Goal: Transaction & Acquisition: Purchase product/service

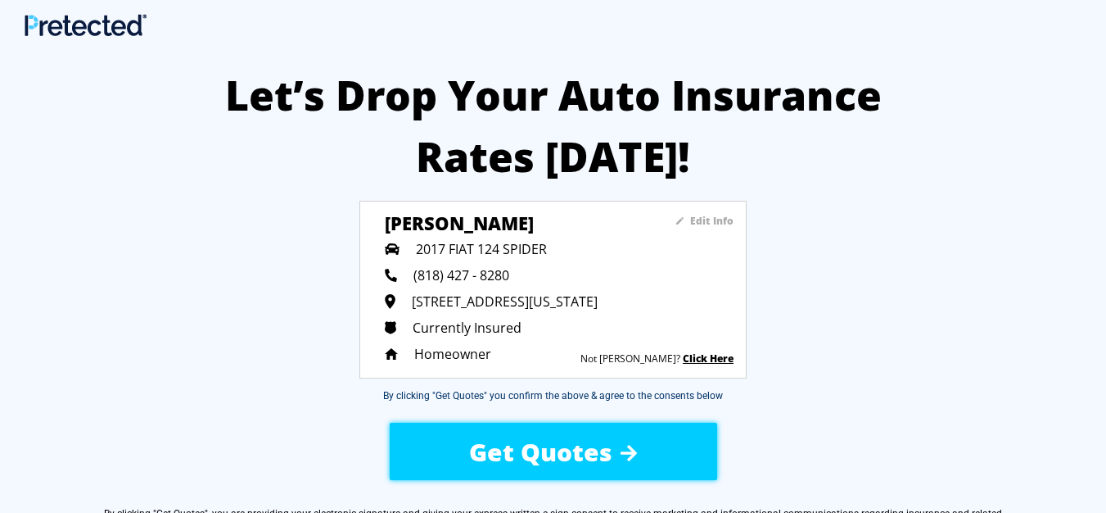
click at [718, 216] on sapn "Edit Info" at bounding box center [711, 221] width 43 height 14
click at [680, 219] on img at bounding box center [679, 220] width 7 height 7
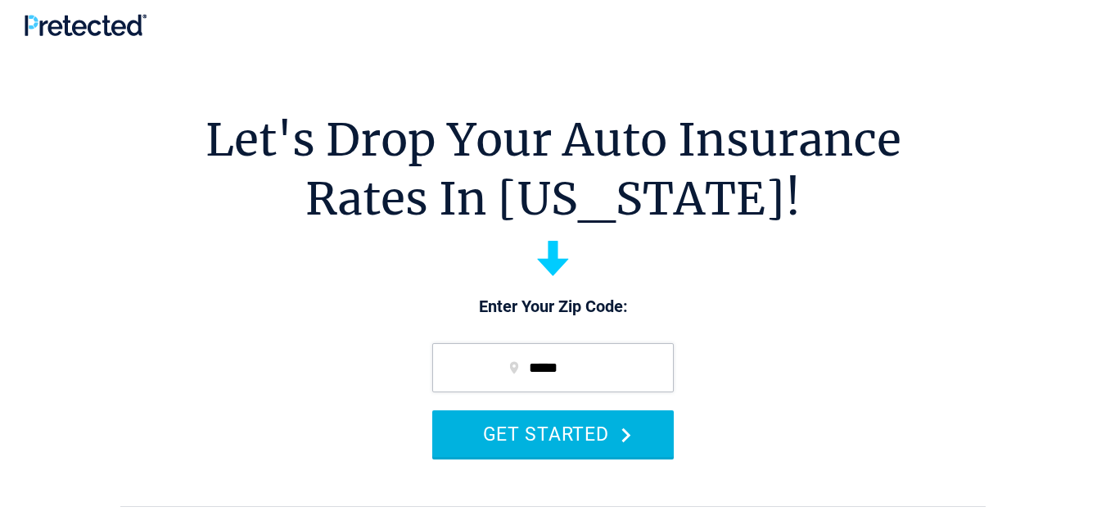
click at [602, 432] on button "GET STARTED" at bounding box center [553, 433] width 242 height 47
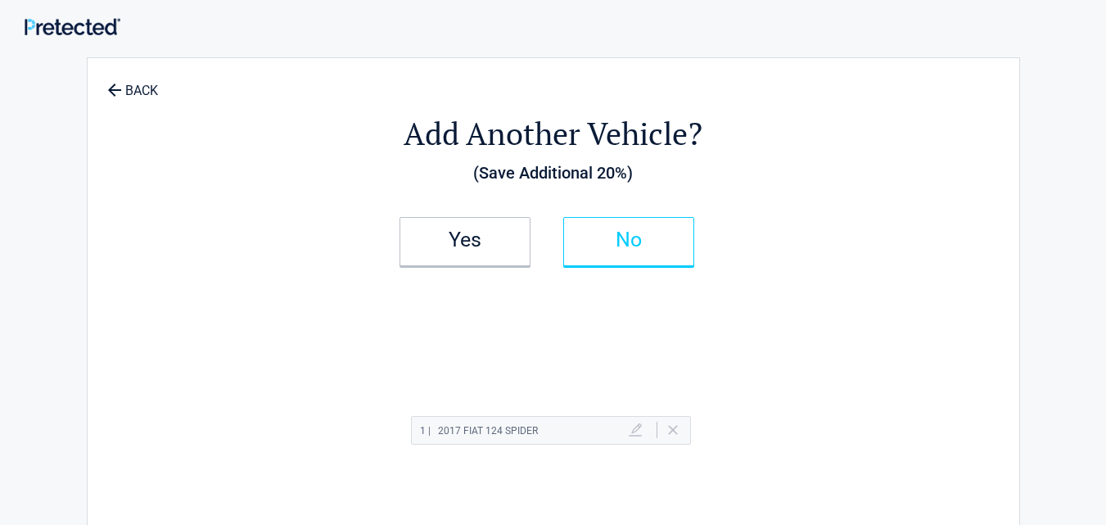
click at [642, 230] on link "No" at bounding box center [628, 241] width 131 height 49
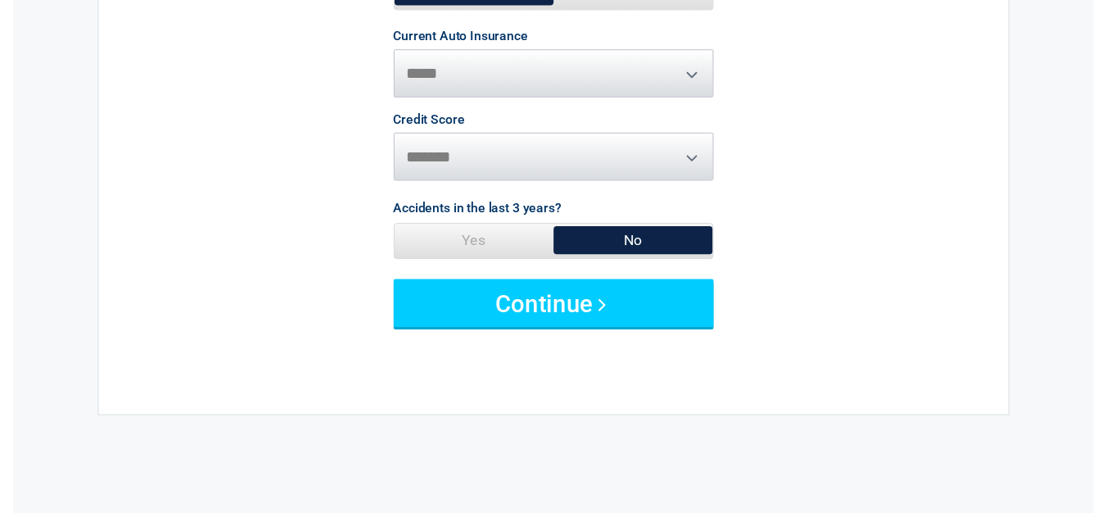
scroll to position [326, 0]
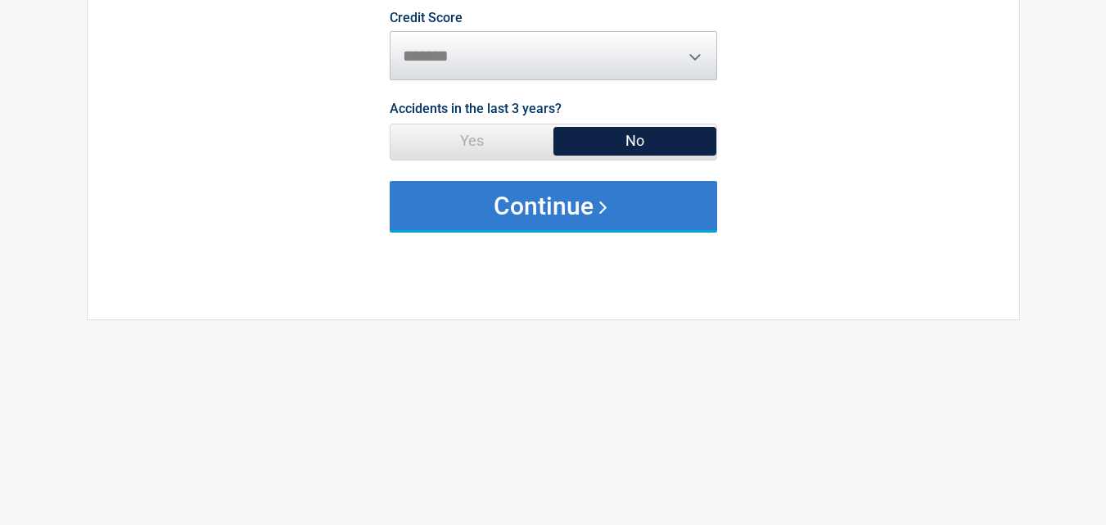
click at [523, 218] on button "Continue" at bounding box center [554, 205] width 328 height 49
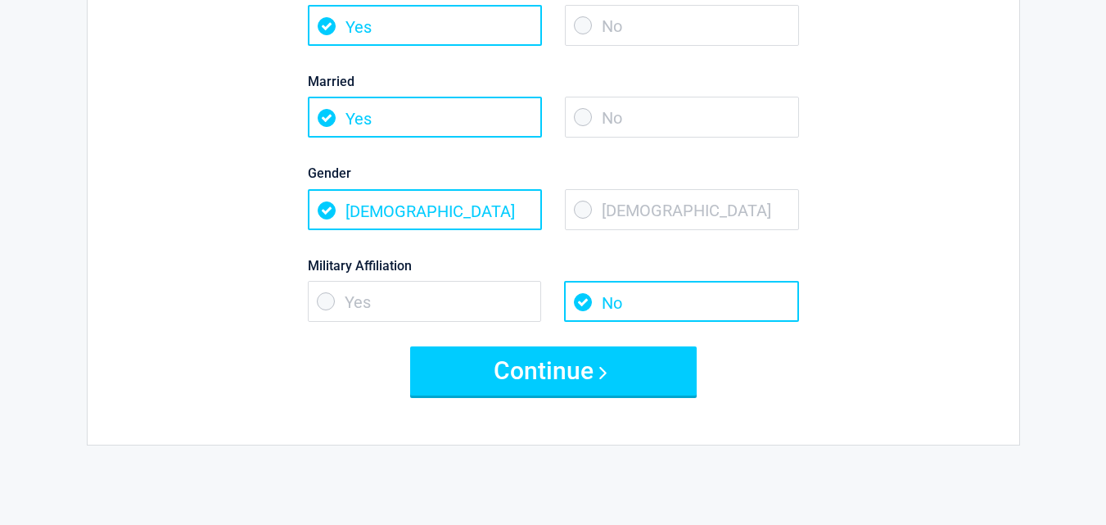
scroll to position [0, 0]
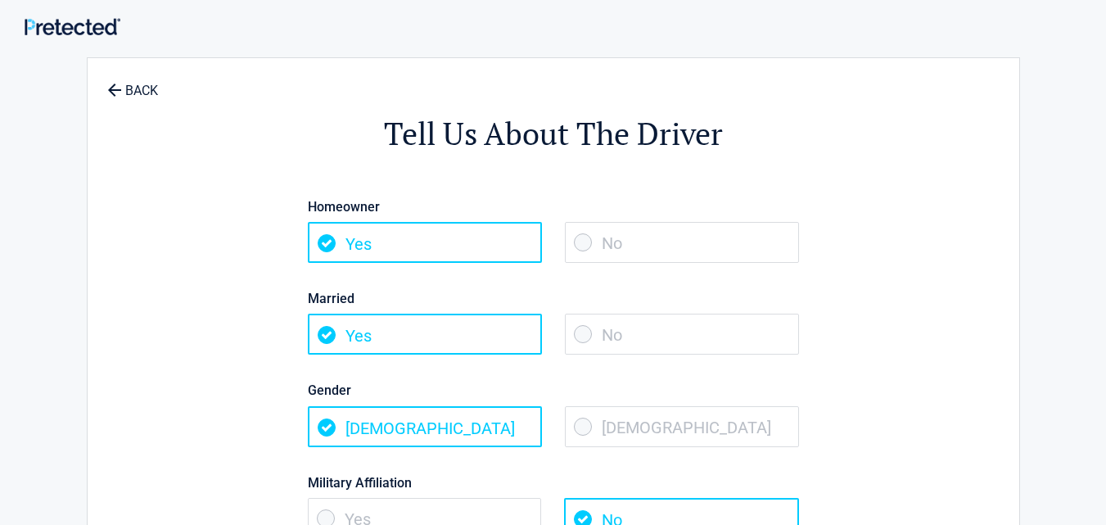
click at [626, 324] on span "No" at bounding box center [682, 334] width 234 height 41
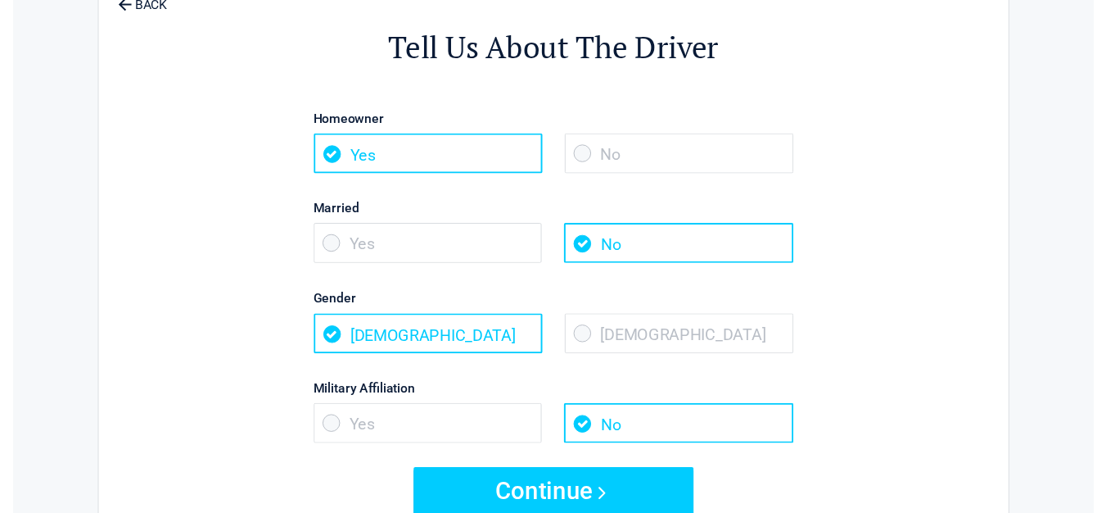
scroll to position [151, 0]
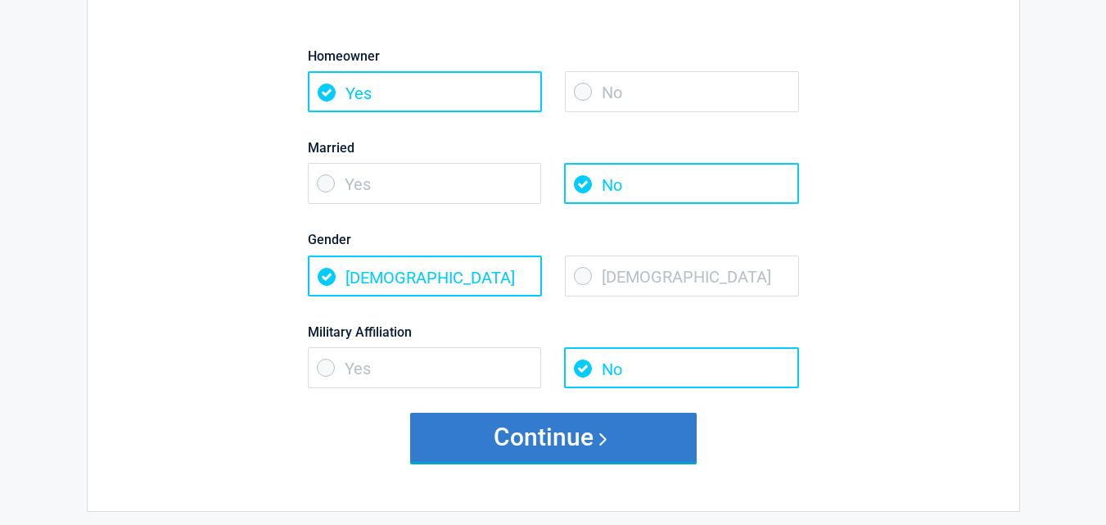
click at [590, 437] on button "Continue" at bounding box center [553, 437] width 287 height 49
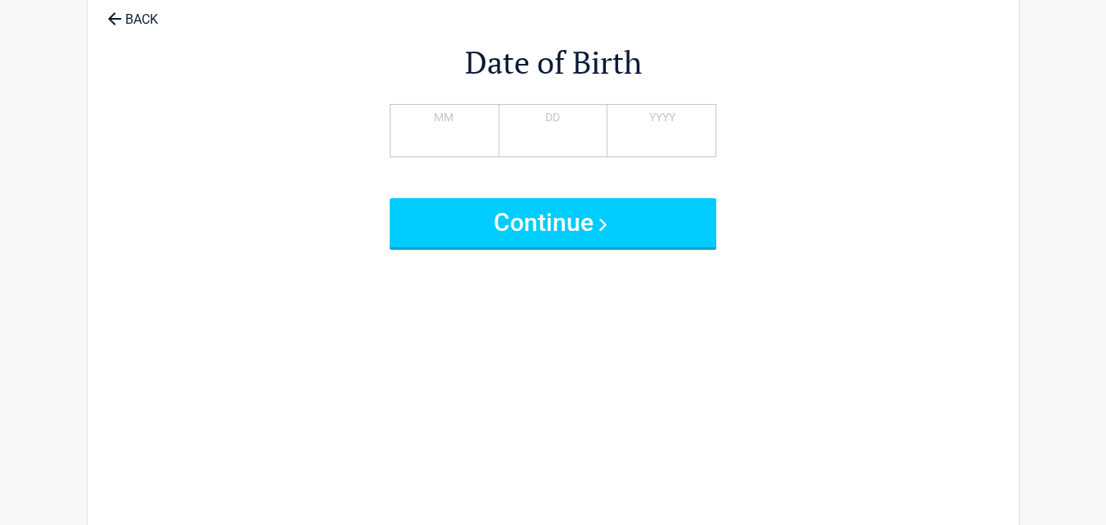
scroll to position [0, 0]
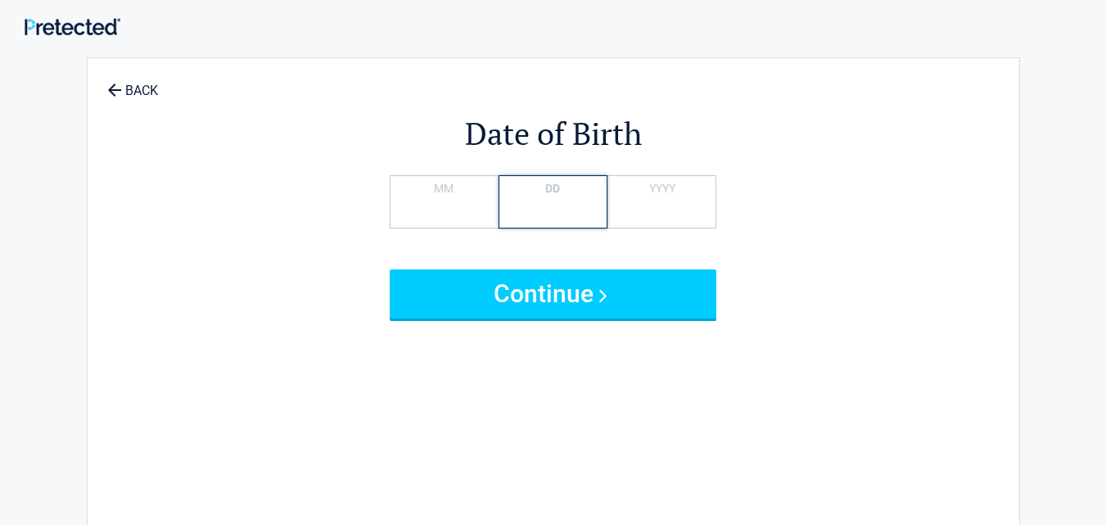
click at [558, 204] on input "*" at bounding box center [553, 201] width 109 height 53
type input "**"
click at [474, 202] on input "*" at bounding box center [444, 201] width 109 height 53
type input "*"
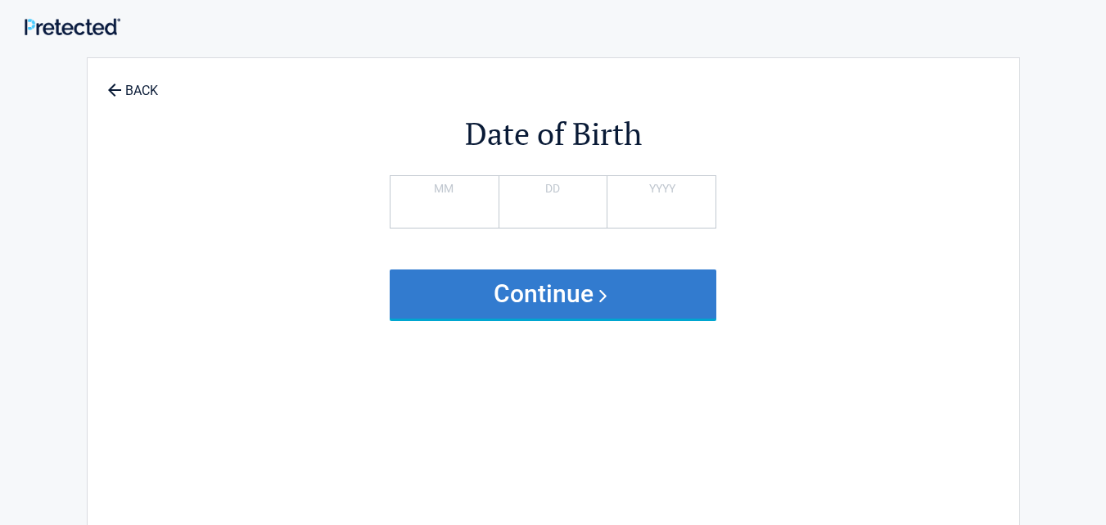
click at [520, 296] on button "Continue" at bounding box center [554, 293] width 328 height 49
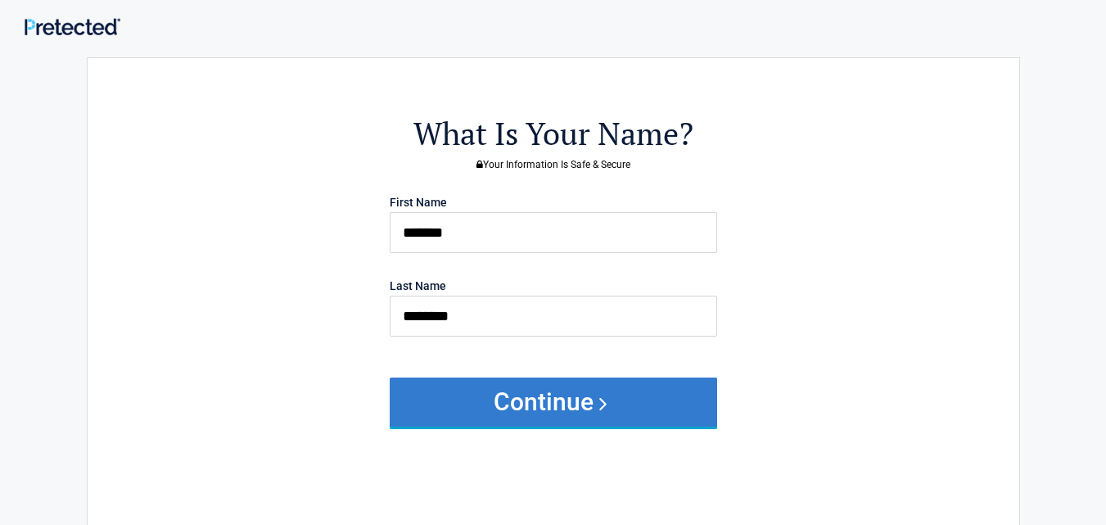
click at [524, 405] on button "Continue" at bounding box center [554, 402] width 328 height 49
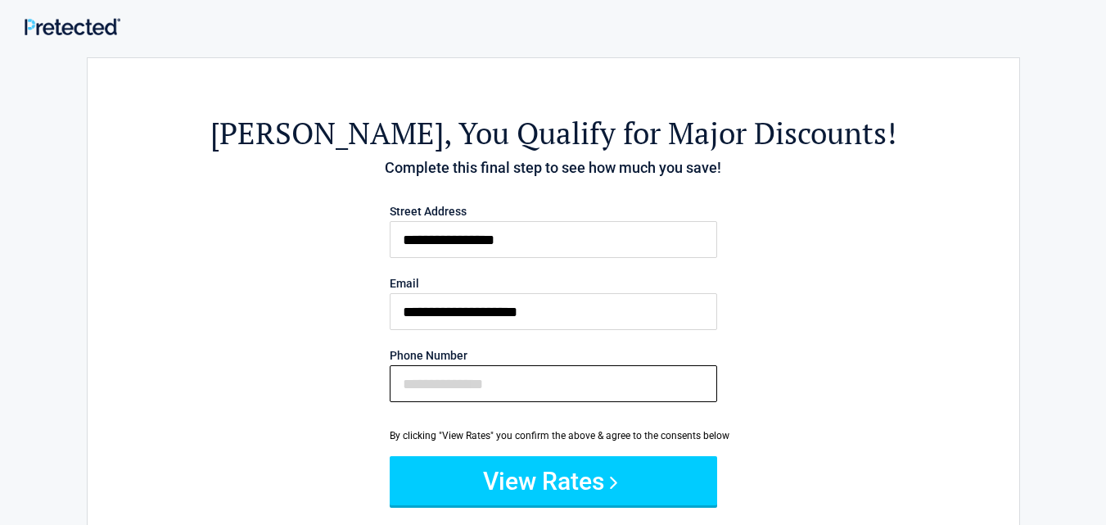
click at [413, 382] on input "Phone Number" at bounding box center [554, 383] width 328 height 37
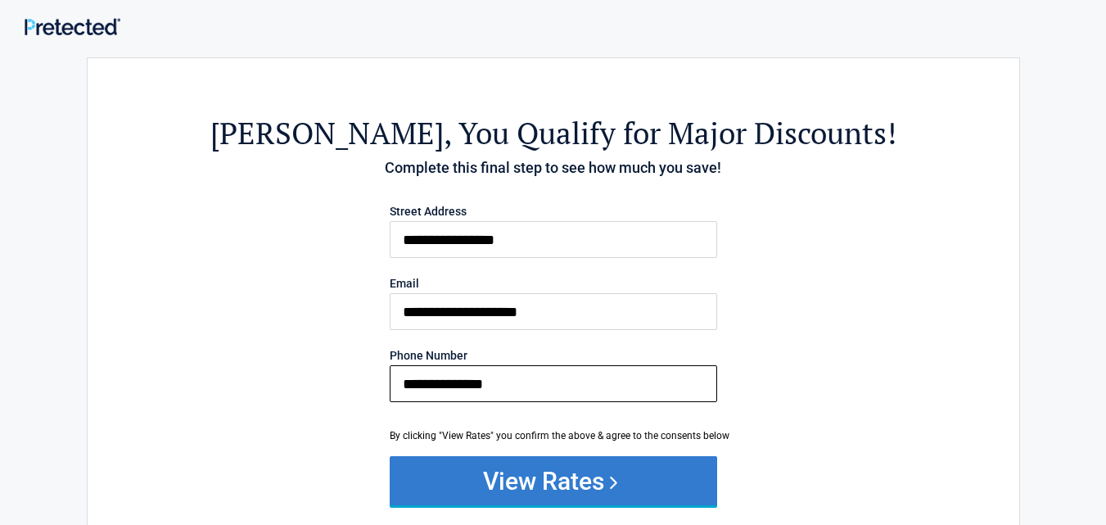
type input "**********"
click at [504, 462] on button "View Rates" at bounding box center [554, 480] width 328 height 49
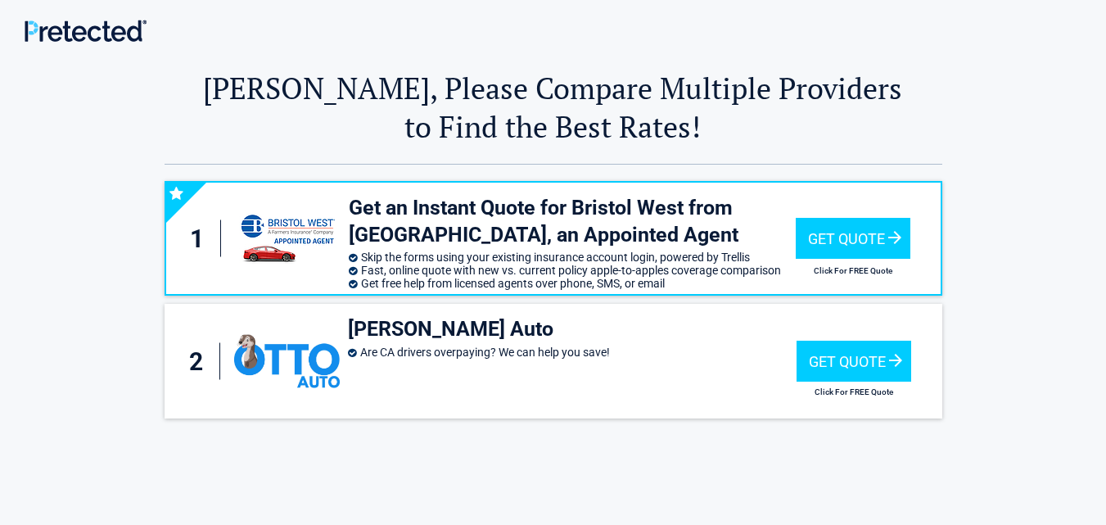
drag, startPoint x: 1105, startPoint y: 184, endPoint x: 1099, endPoint y: 329, distance: 145.1
click at [1099, 329] on div "1 Get an Instant Quote for Bristol West from Savvy, an Appointed Agent Skip the…" at bounding box center [553, 403] width 1106 height 477
click at [888, 242] on div "Get Quote" at bounding box center [853, 238] width 115 height 41
